Goal: Book appointment/travel/reservation

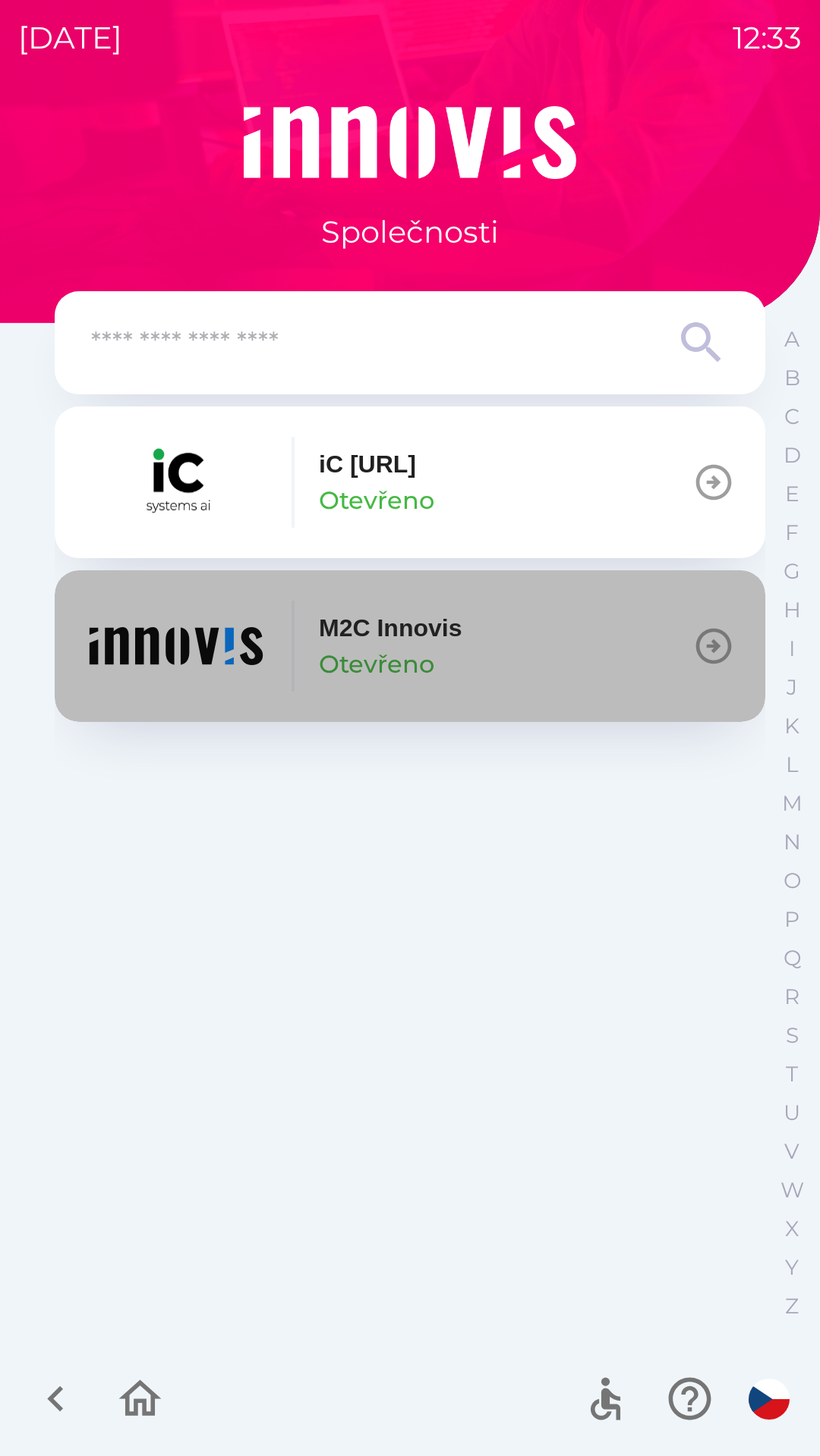
click at [417, 638] on p "M2C Innovis" at bounding box center [389, 628] width 143 height 36
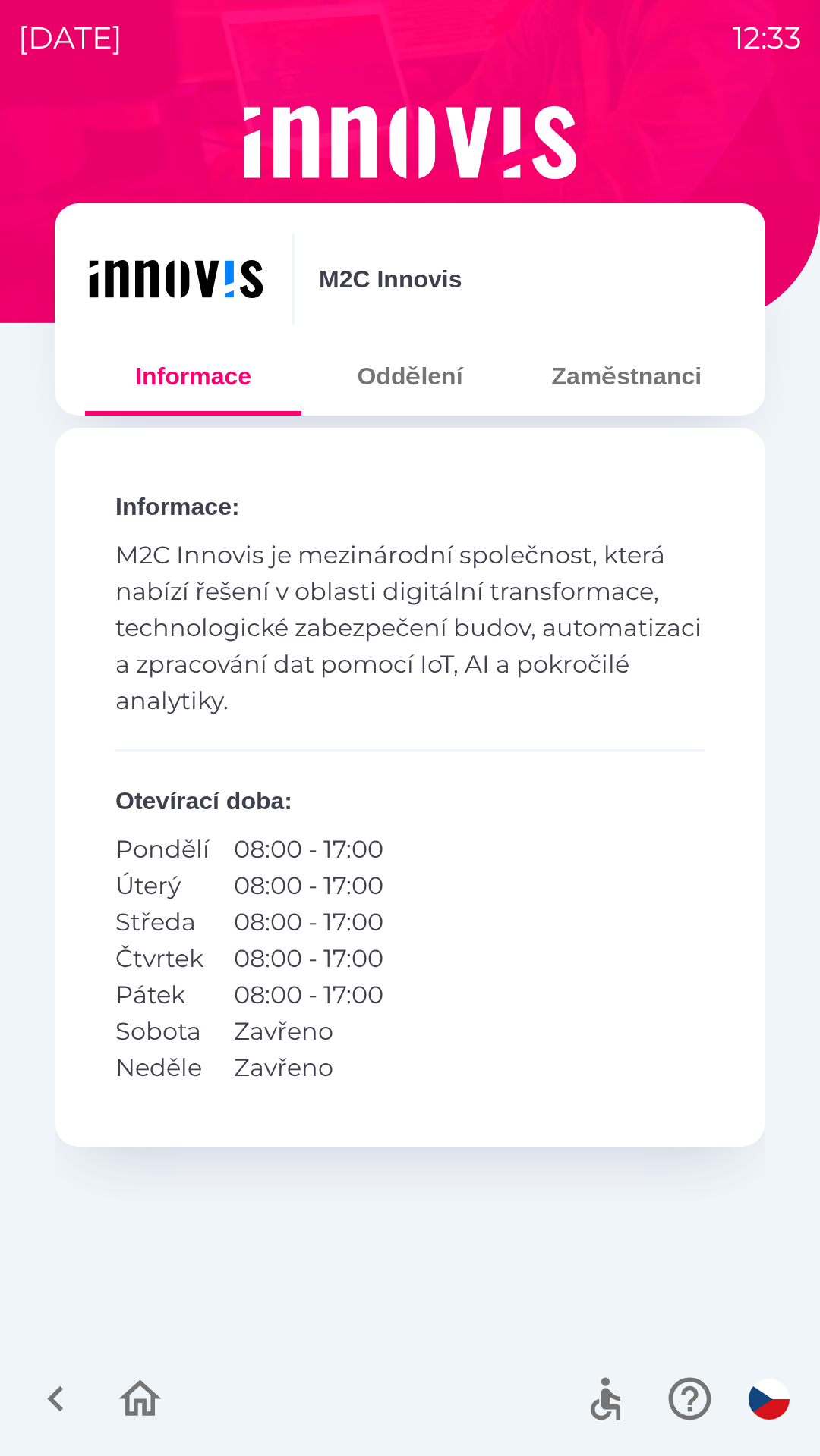
click at [416, 383] on button "Oddělení" at bounding box center [410, 376] width 217 height 55
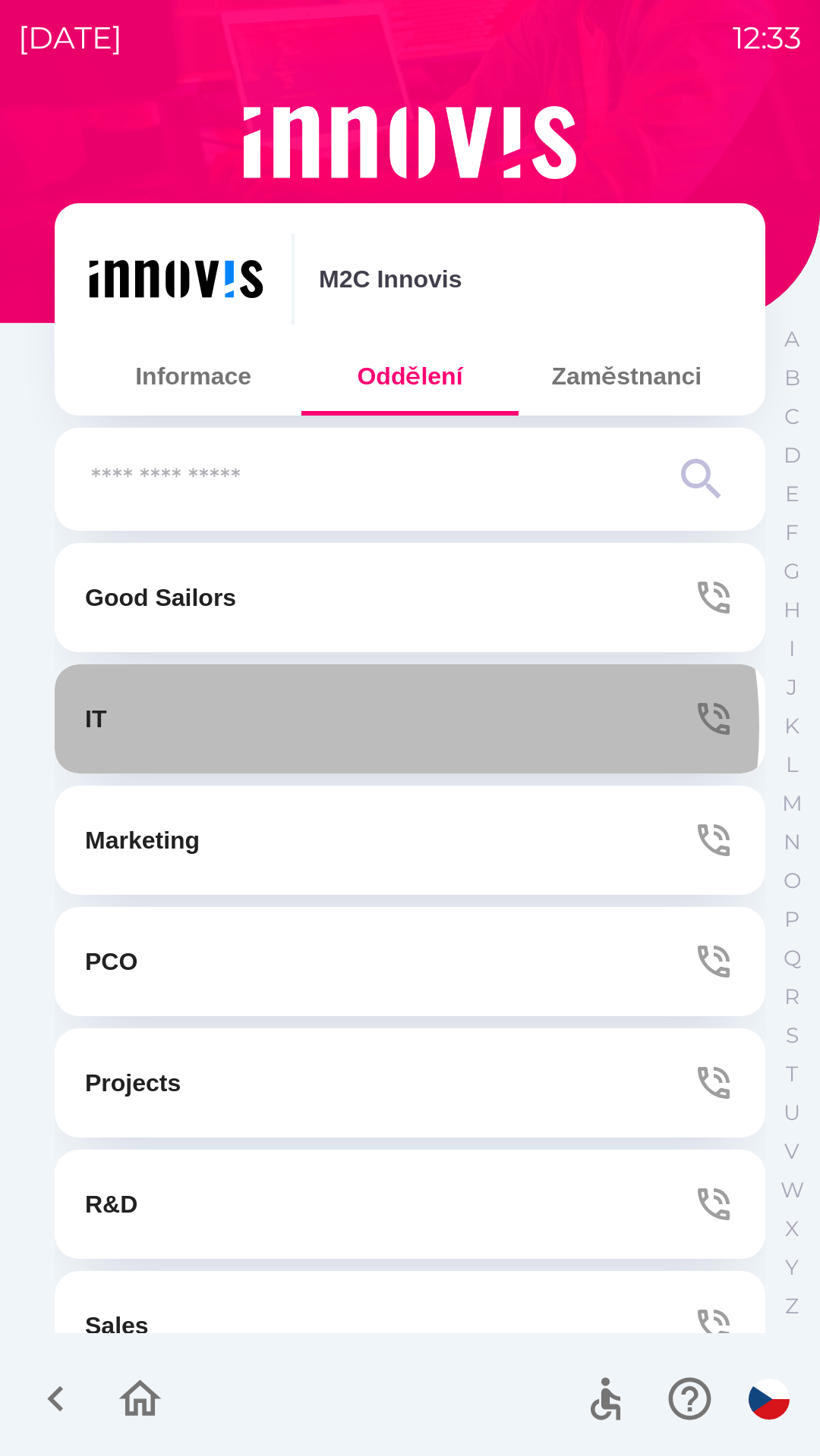
click at [338, 728] on button "IT" at bounding box center [410, 719] width 711 height 109
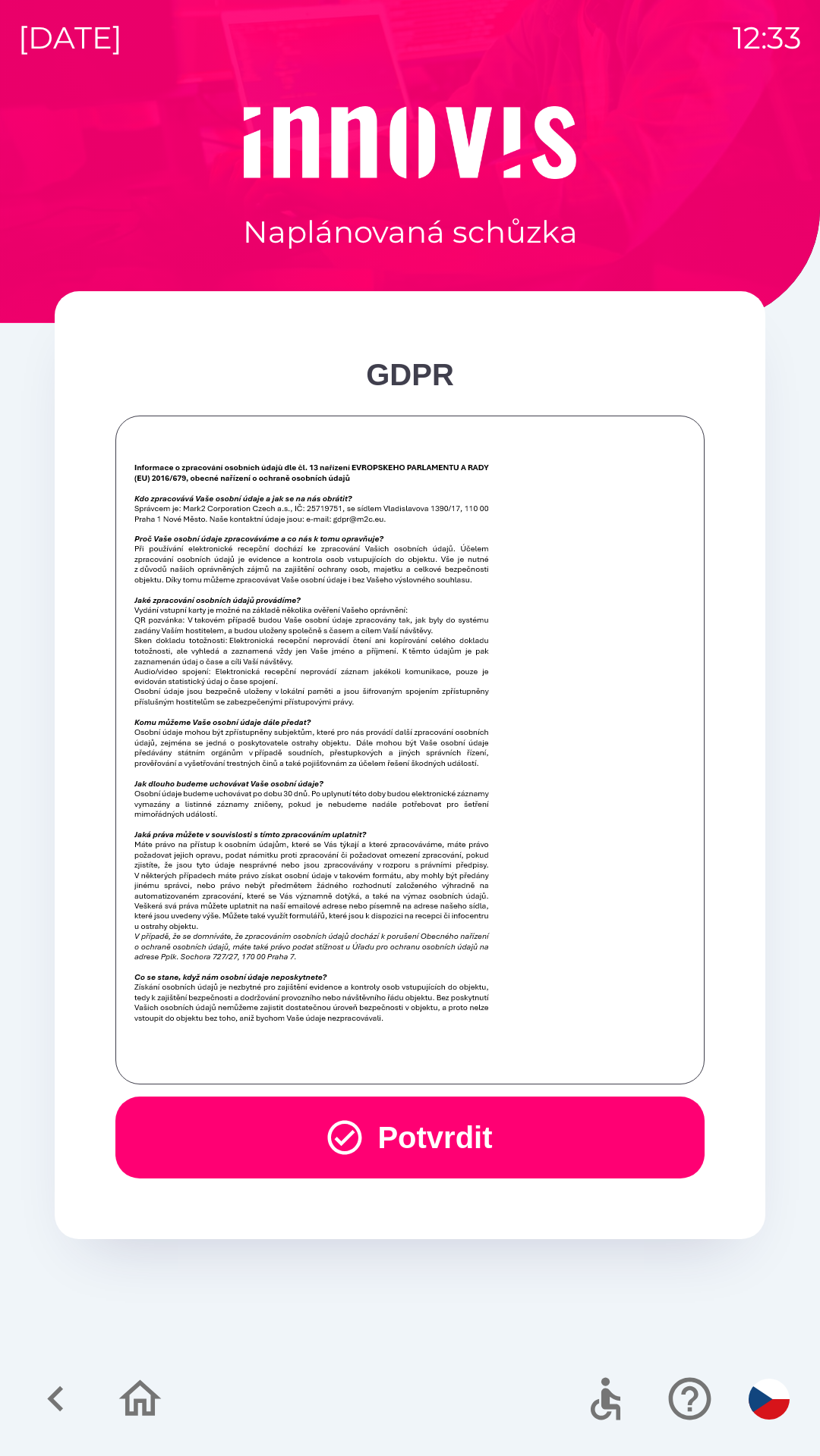
click at [415, 1129] on button "Potvrdit" at bounding box center [410, 1137] width 589 height 81
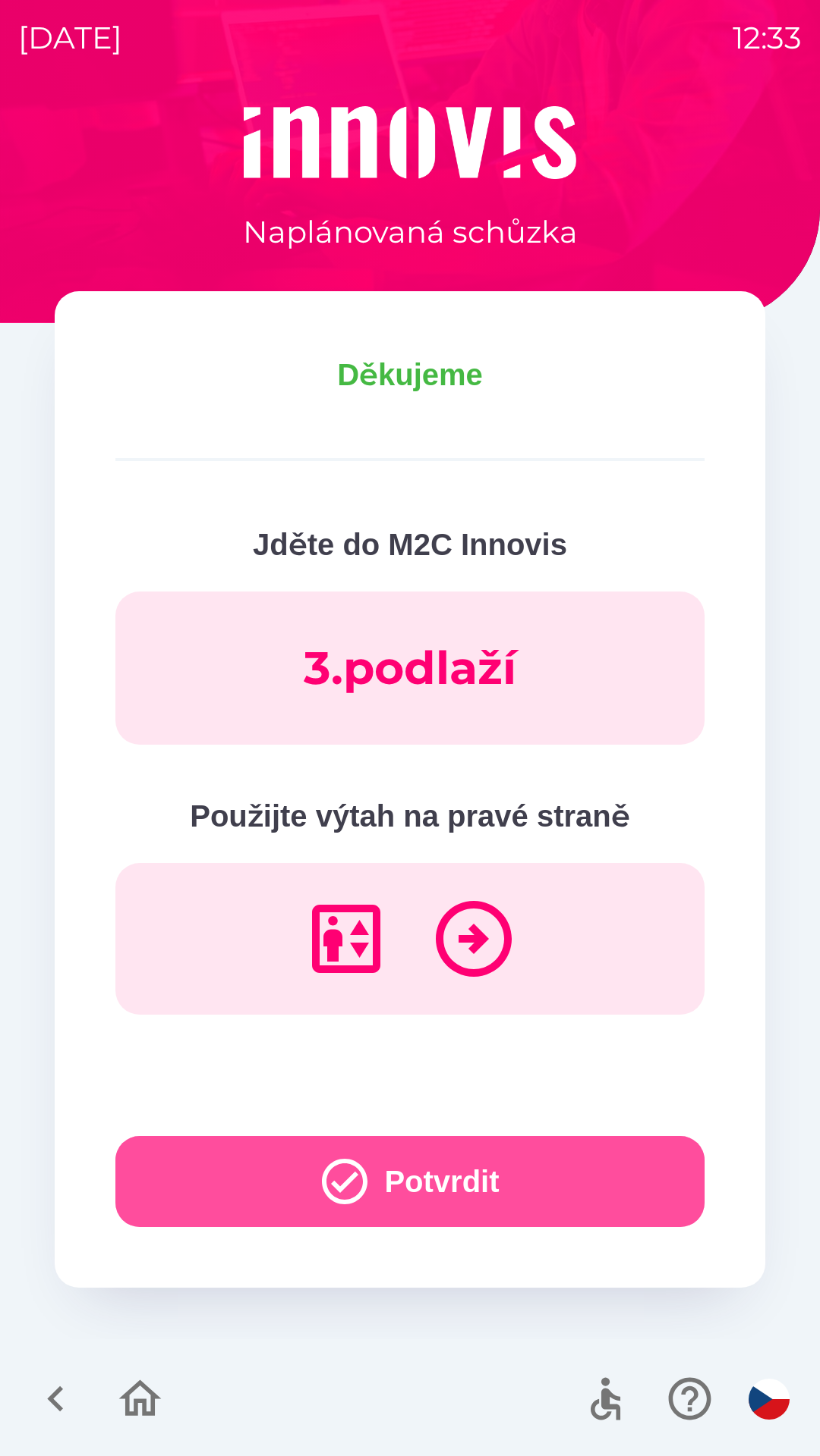
click at [446, 1175] on button "Potvrdit" at bounding box center [410, 1182] width 589 height 91
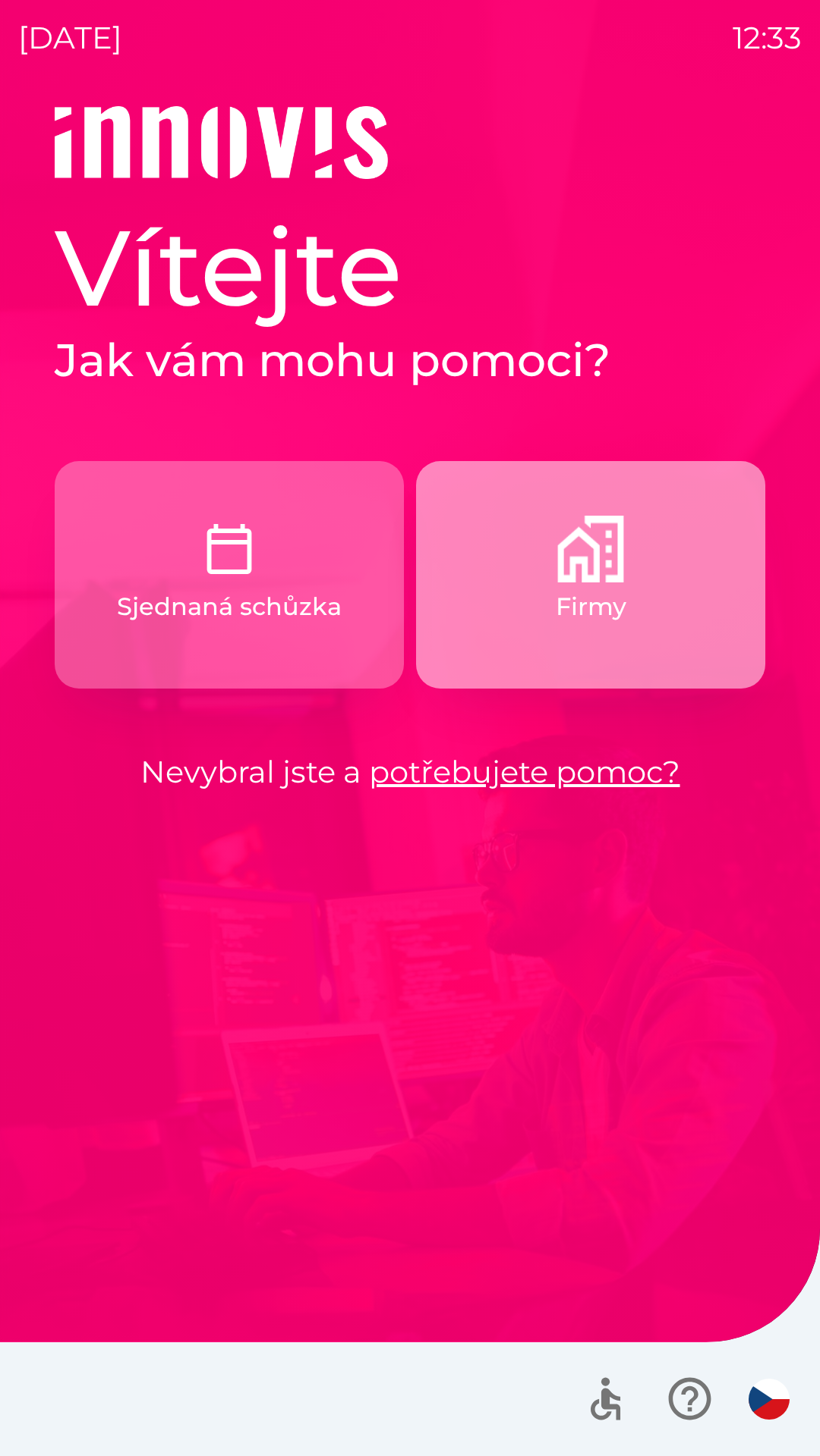
click at [553, 598] on button "Firmy" at bounding box center [591, 574] width 349 height 227
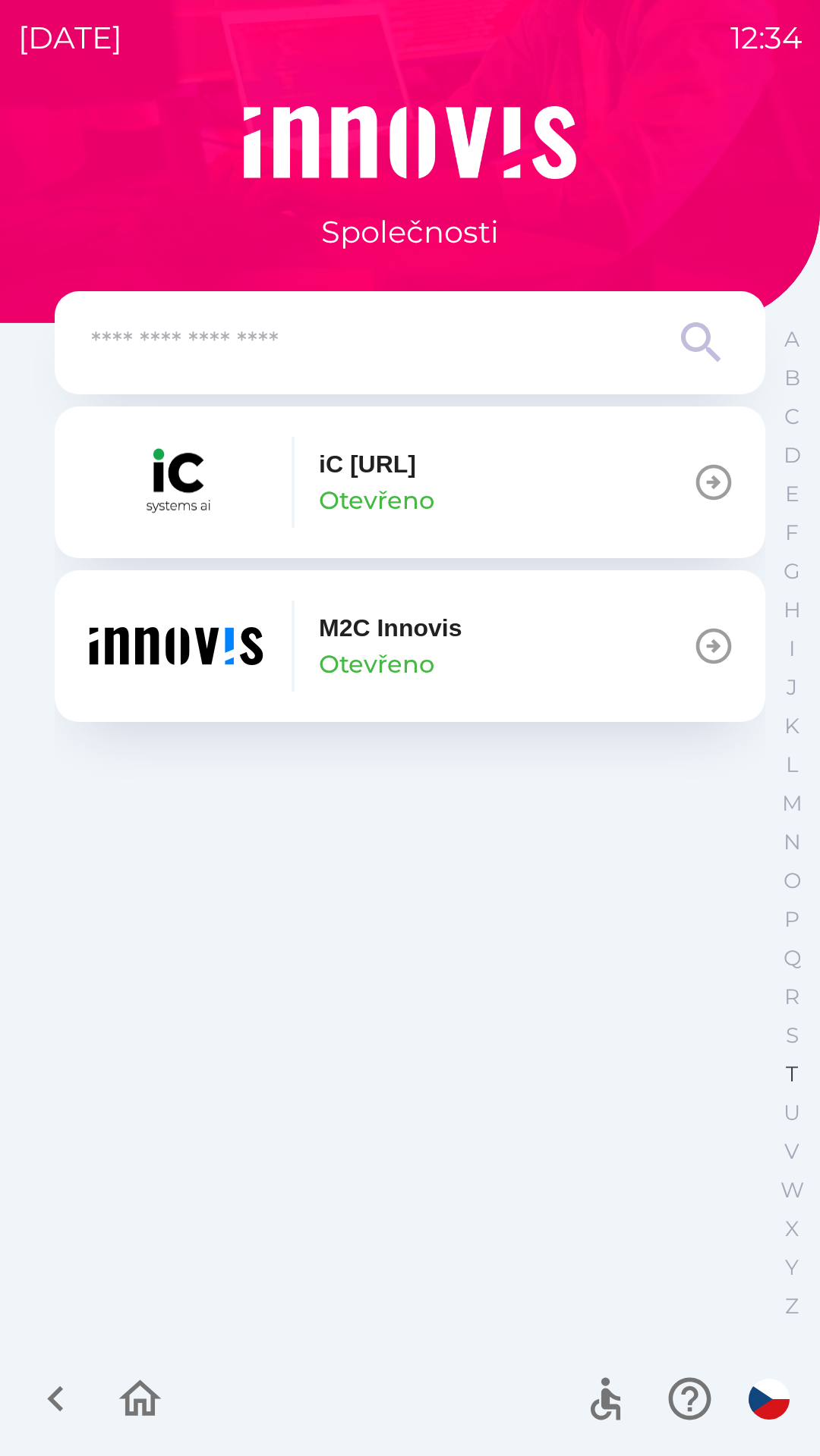
click at [787, 1065] on p "T" at bounding box center [791, 1075] width 12 height 27
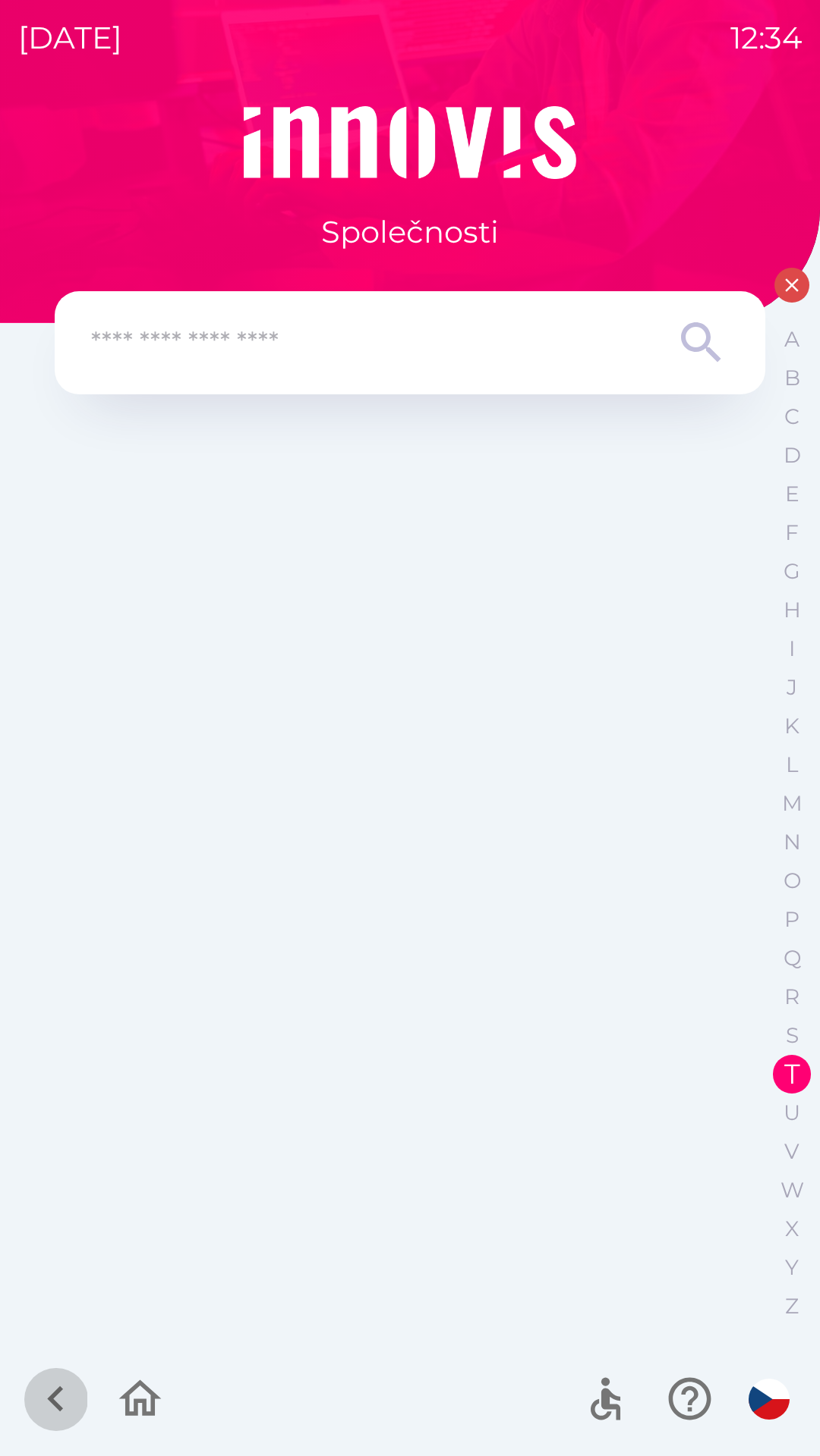
click at [56, 1388] on icon "button" at bounding box center [56, 1398] width 51 height 51
